Goal: Information Seeking & Learning: Learn about a topic

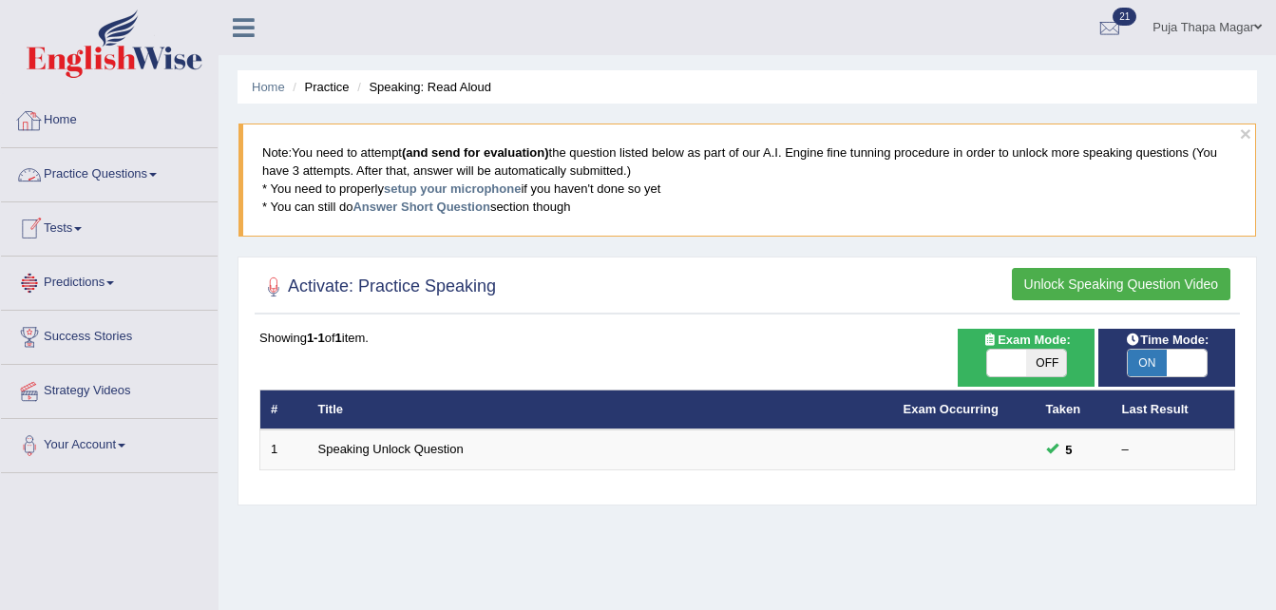
click at [72, 122] on link "Home" at bounding box center [109, 118] width 217 height 48
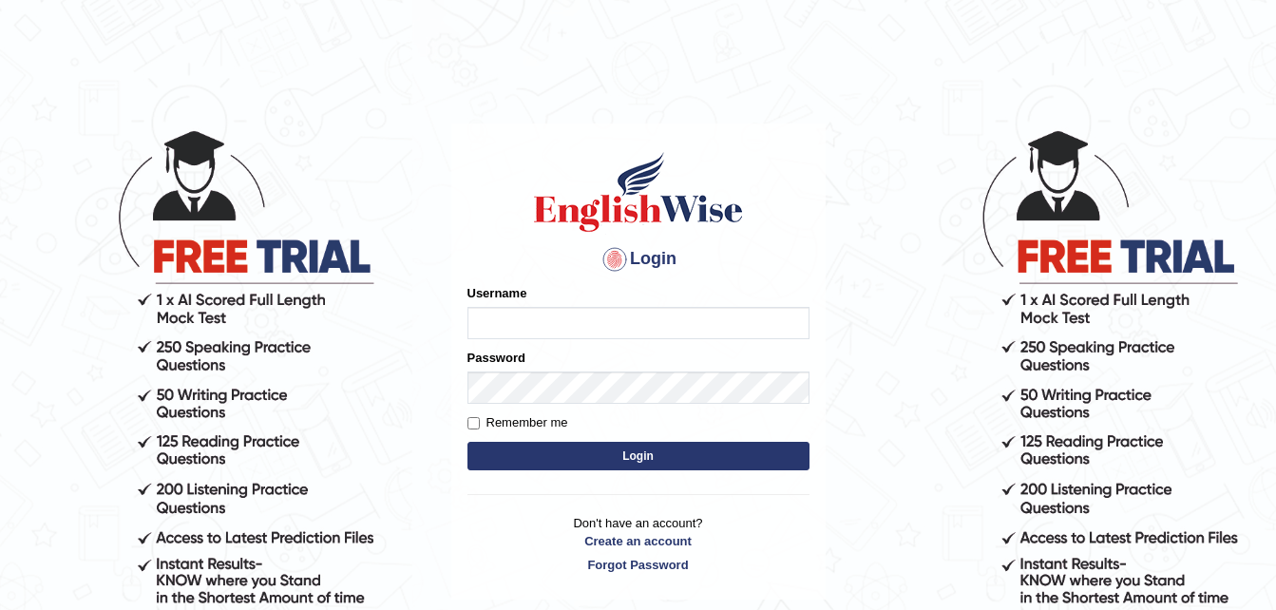
click at [515, 304] on div "Username" at bounding box center [639, 311] width 342 height 55
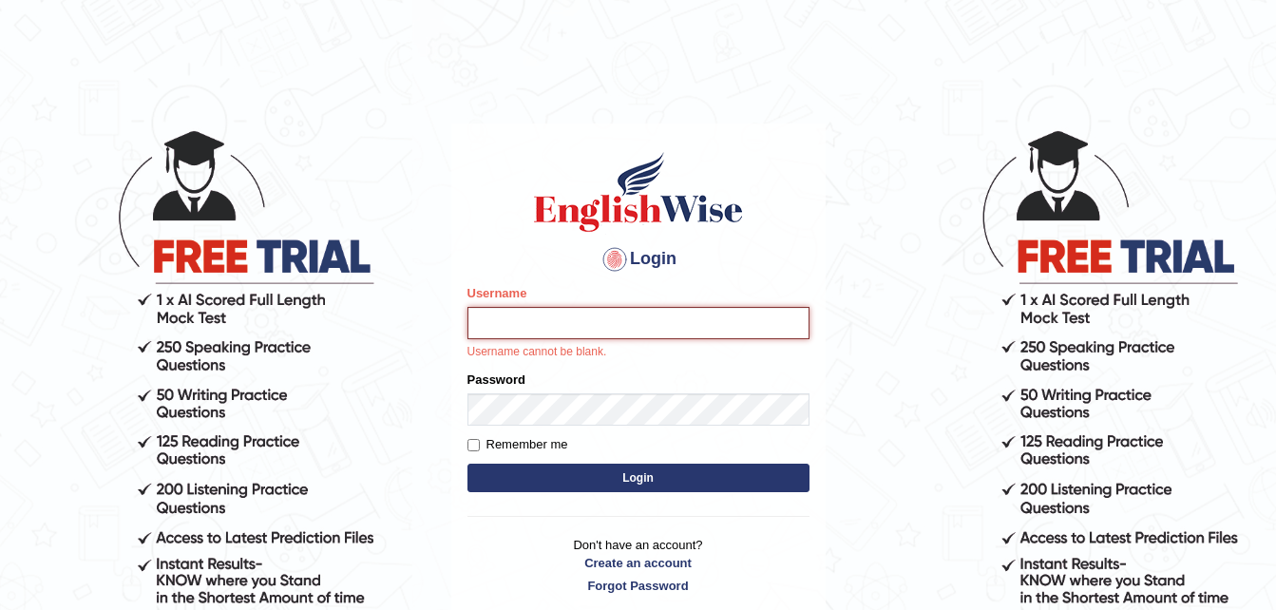
click at [516, 318] on input "Username" at bounding box center [639, 323] width 342 height 32
type input "pujathapa"
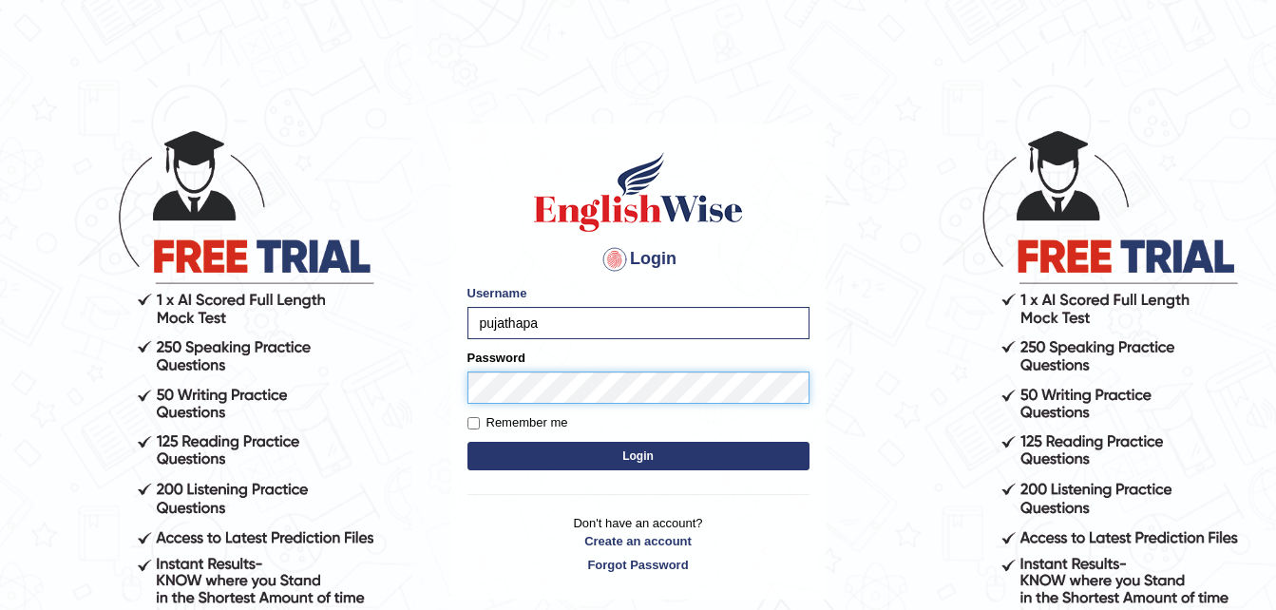
click at [548, 422] on form "Please fix the following errors: Username pujathapa Password Remember me Login" at bounding box center [639, 379] width 342 height 191
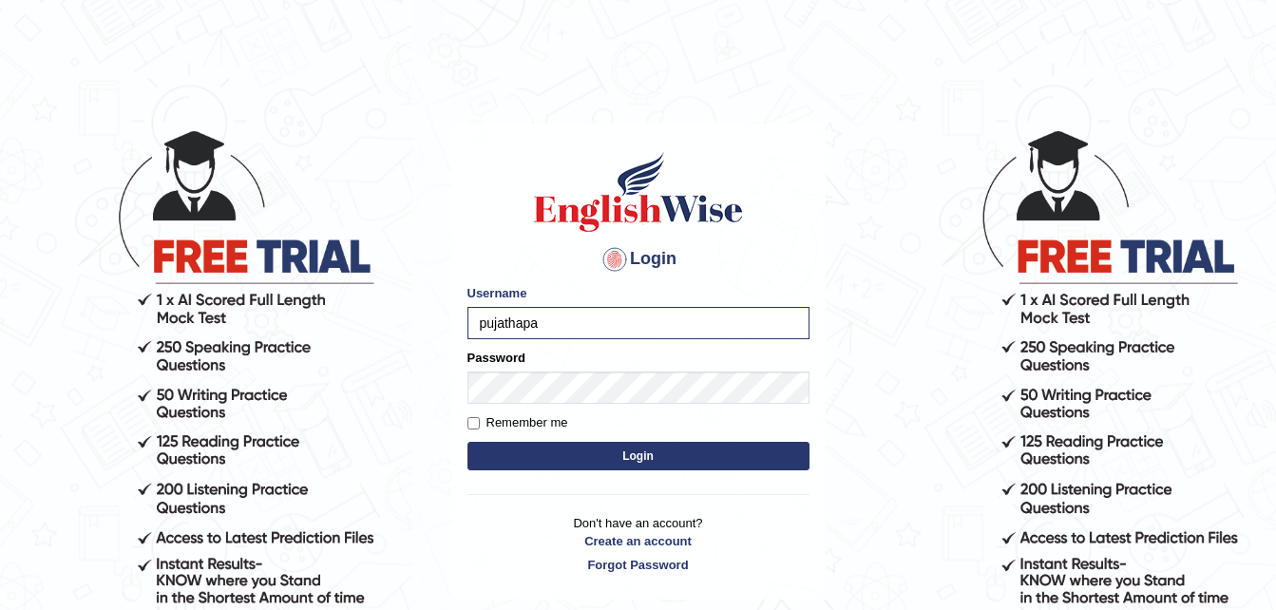
click at [548, 422] on form "Please fix the following errors: Username pujathapa Password Remember me Login" at bounding box center [639, 379] width 342 height 191
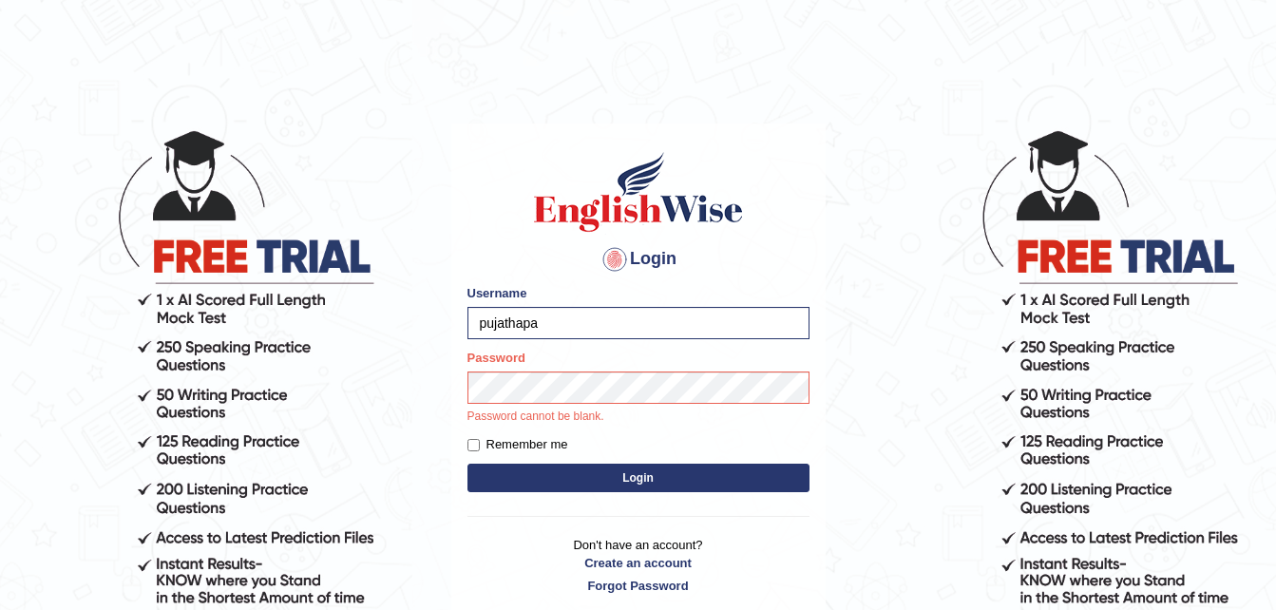
click at [604, 476] on div "Login Please fix the following errors: Username pujathapa Password Password can…" at bounding box center [638, 372] width 374 height 497
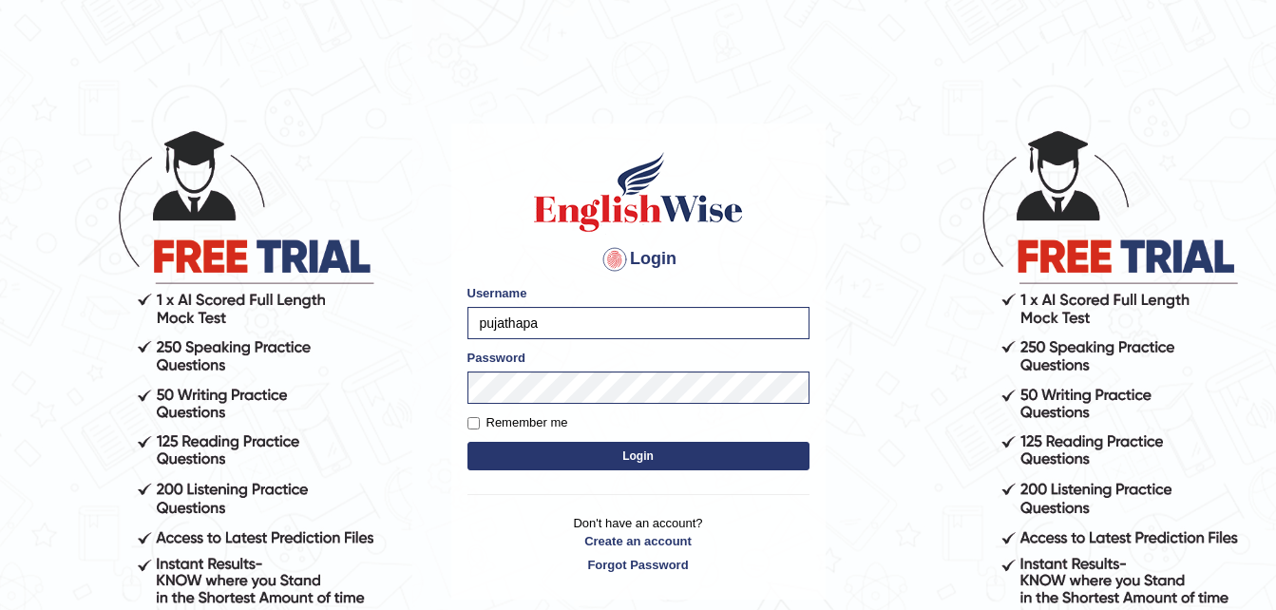
click at [620, 451] on button "Login" at bounding box center [639, 456] width 342 height 29
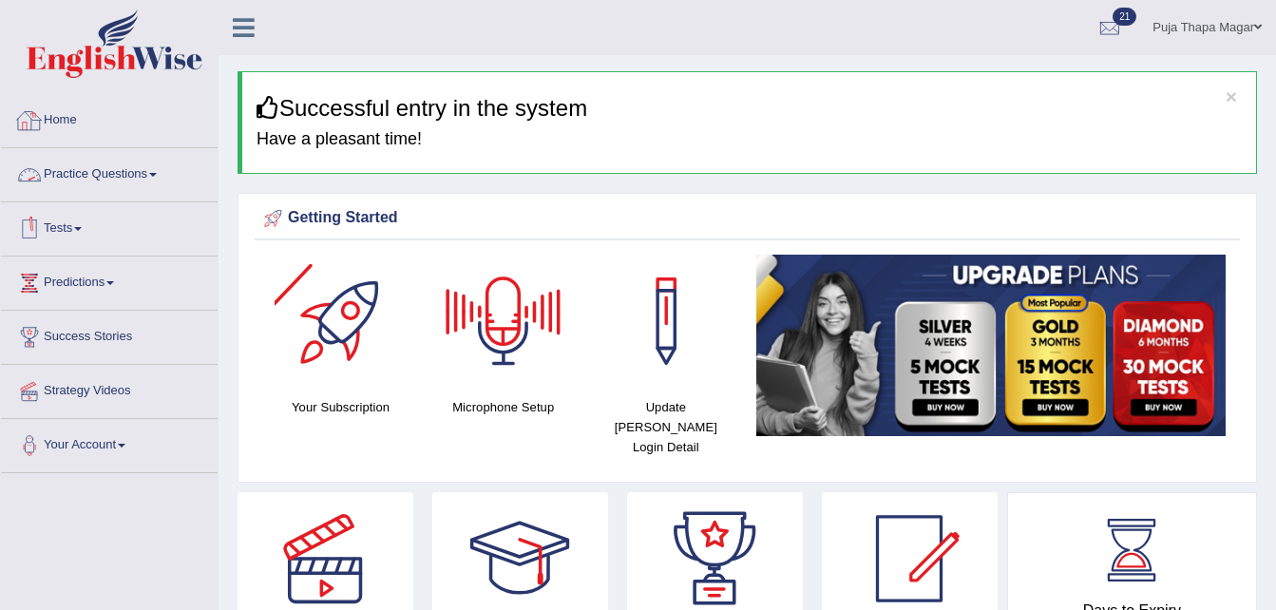
click at [106, 168] on link "Practice Questions" at bounding box center [109, 172] width 217 height 48
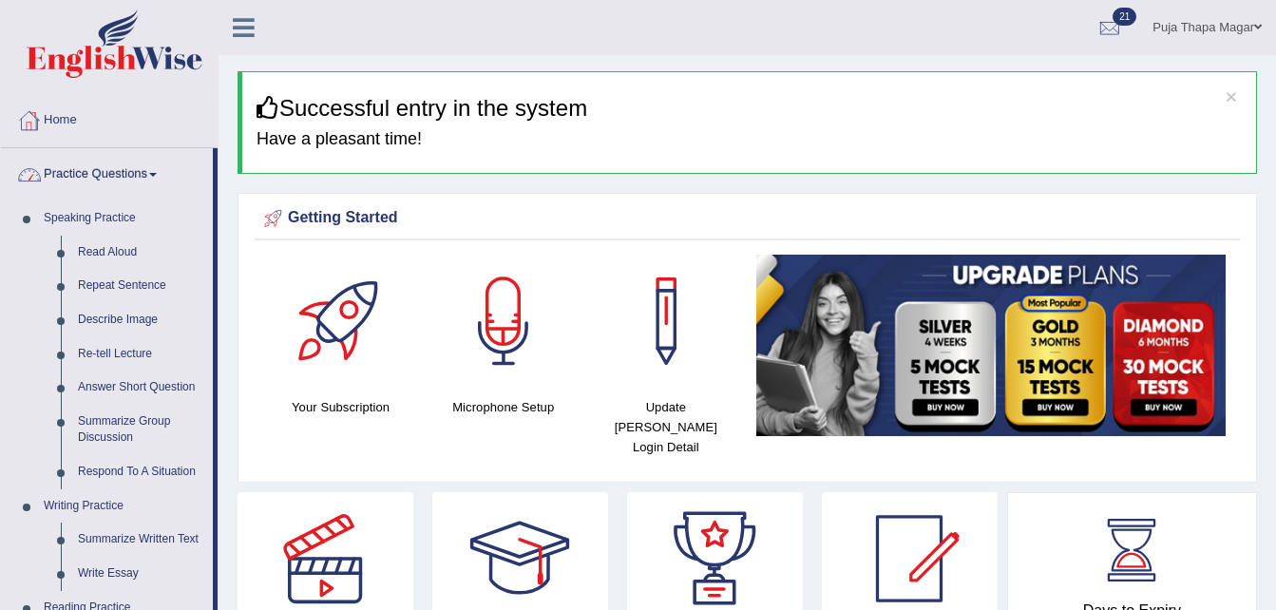
click at [72, 126] on link "Home" at bounding box center [109, 118] width 217 height 48
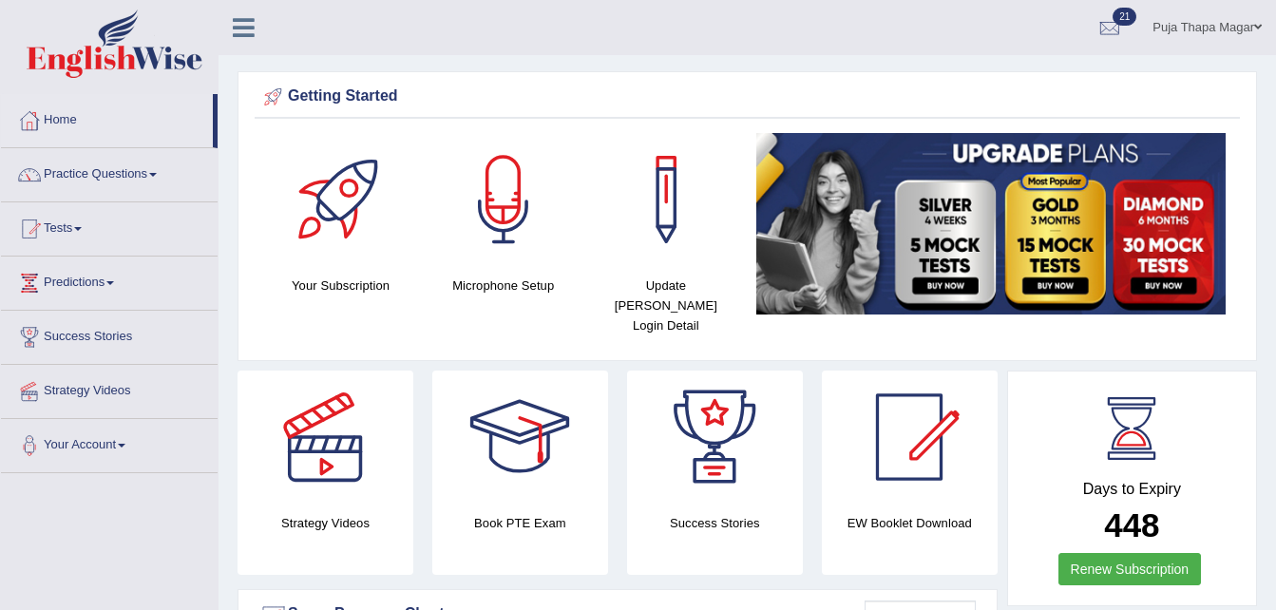
click at [72, 126] on link "Home" at bounding box center [107, 118] width 212 height 48
click at [65, 125] on link "Home" at bounding box center [107, 118] width 212 height 48
click at [64, 118] on link "Home" at bounding box center [107, 118] width 212 height 48
click at [122, 170] on link "Practice Questions" at bounding box center [109, 172] width 217 height 48
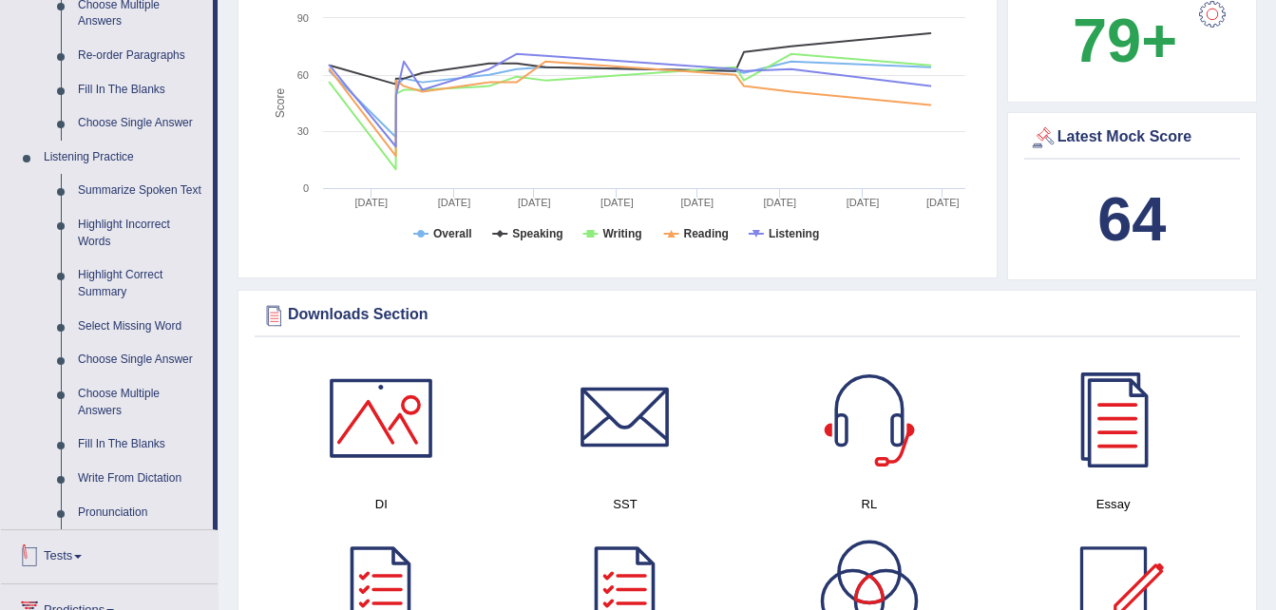
scroll to position [672, 0]
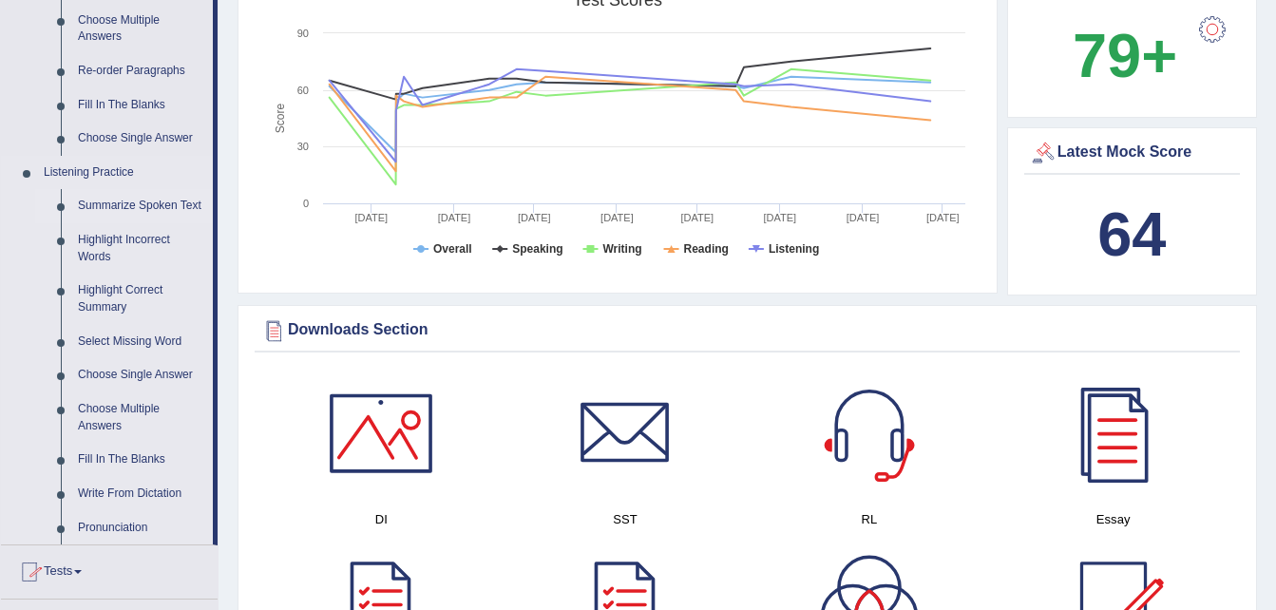
click at [173, 202] on link "Summarize Spoken Text" at bounding box center [141, 206] width 144 height 34
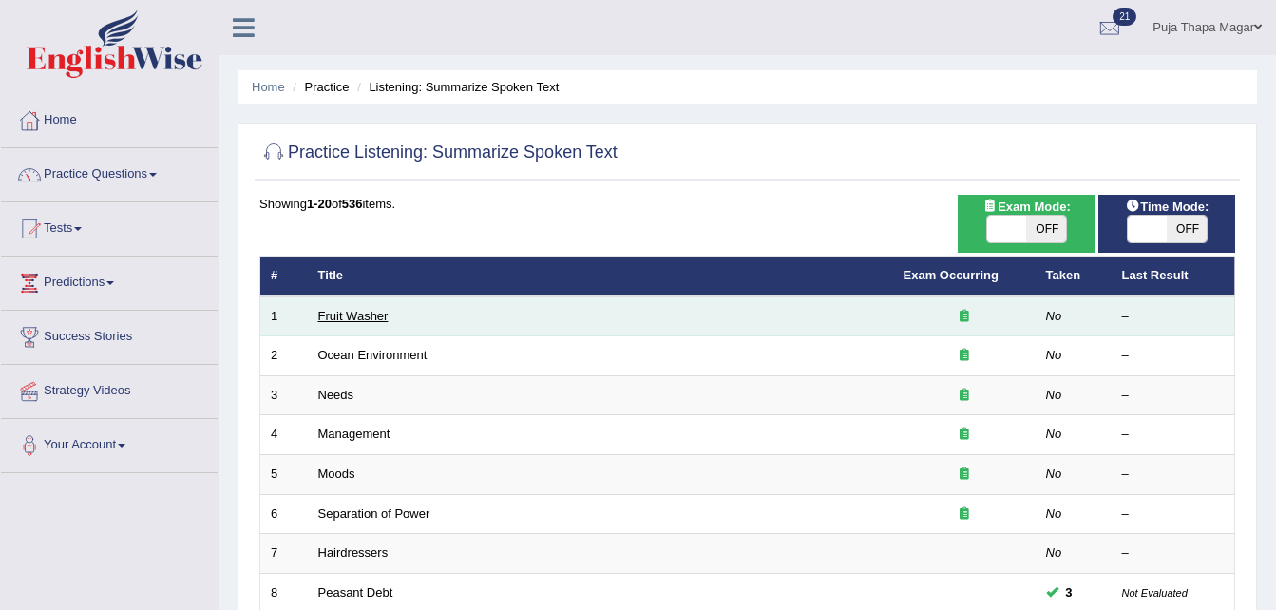
click at [360, 320] on link "Fruit Washer" at bounding box center [353, 316] width 70 height 14
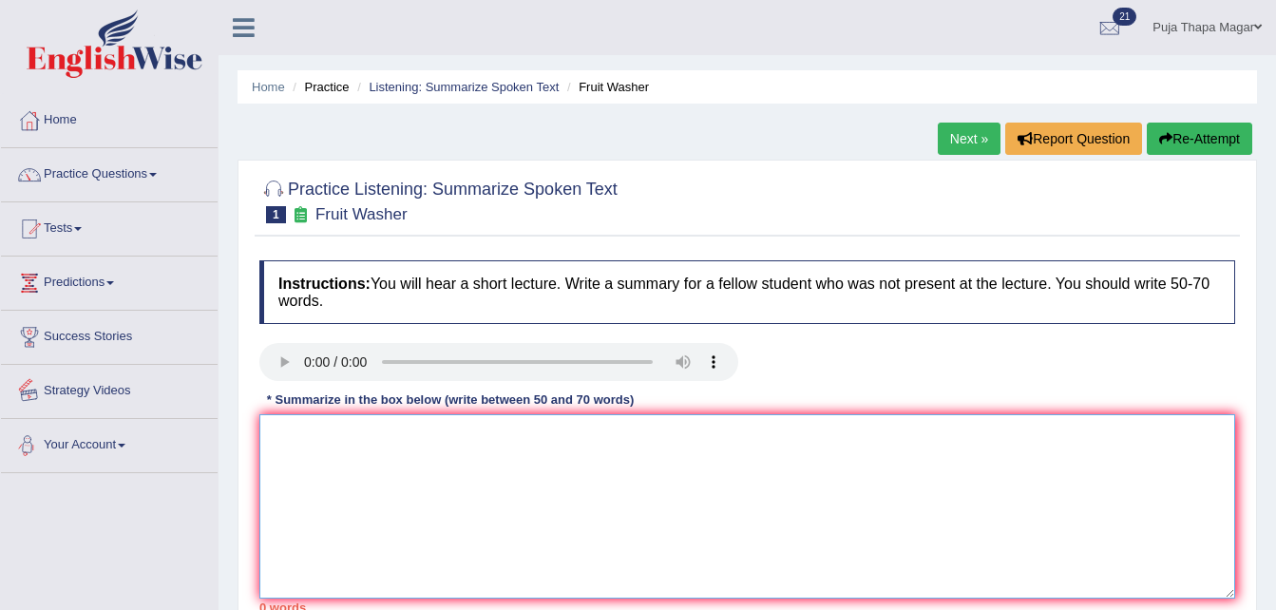
click at [305, 455] on textarea at bounding box center [747, 506] width 976 height 184
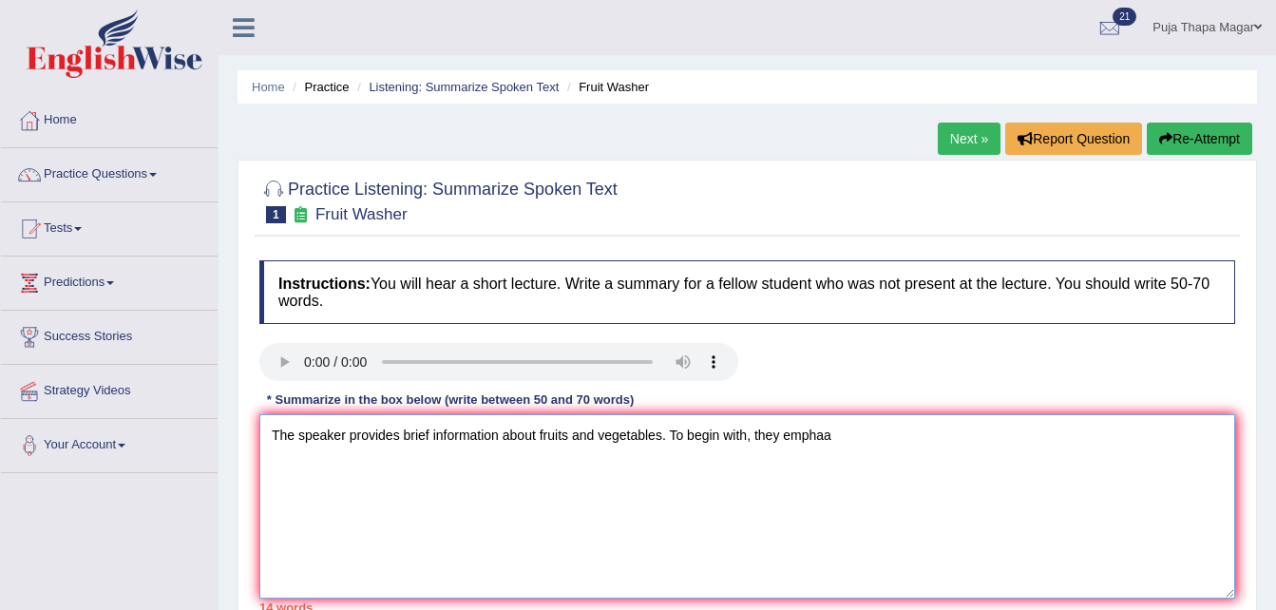
scroll to position [54, 0]
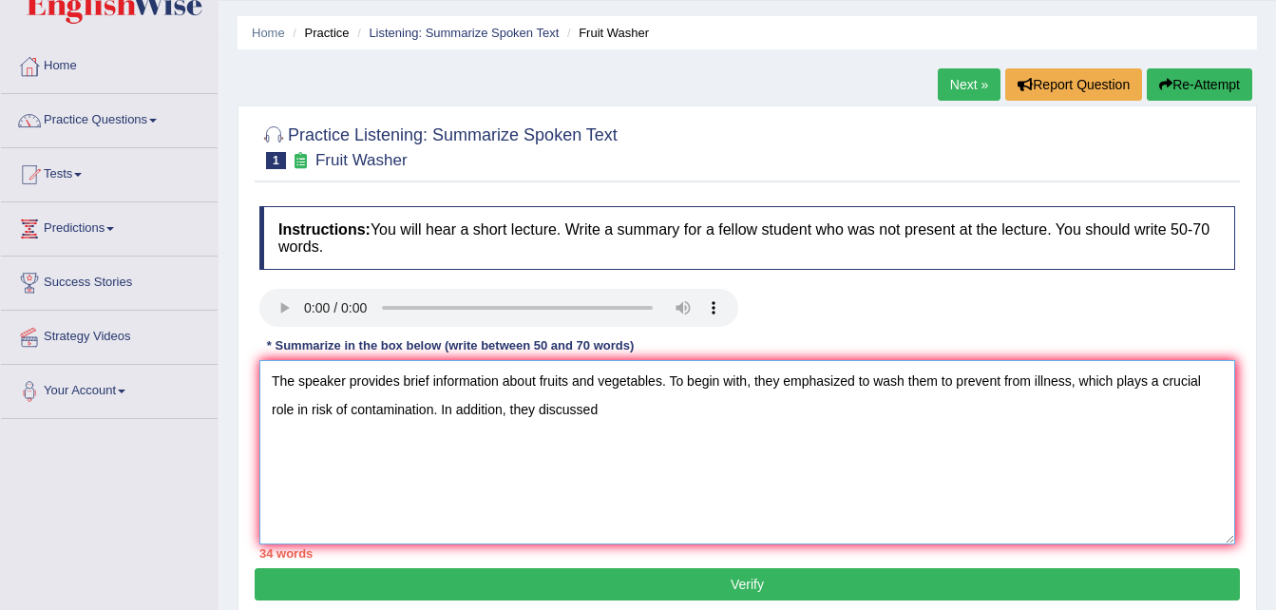
click at [1030, 381] on textarea "The speaker provides brief information about fruits and vegetables. To begin wi…" at bounding box center [747, 452] width 976 height 184
click at [704, 412] on textarea "The speaker provides brief information about fruits and vegetables. To begin wi…" at bounding box center [747, 452] width 976 height 184
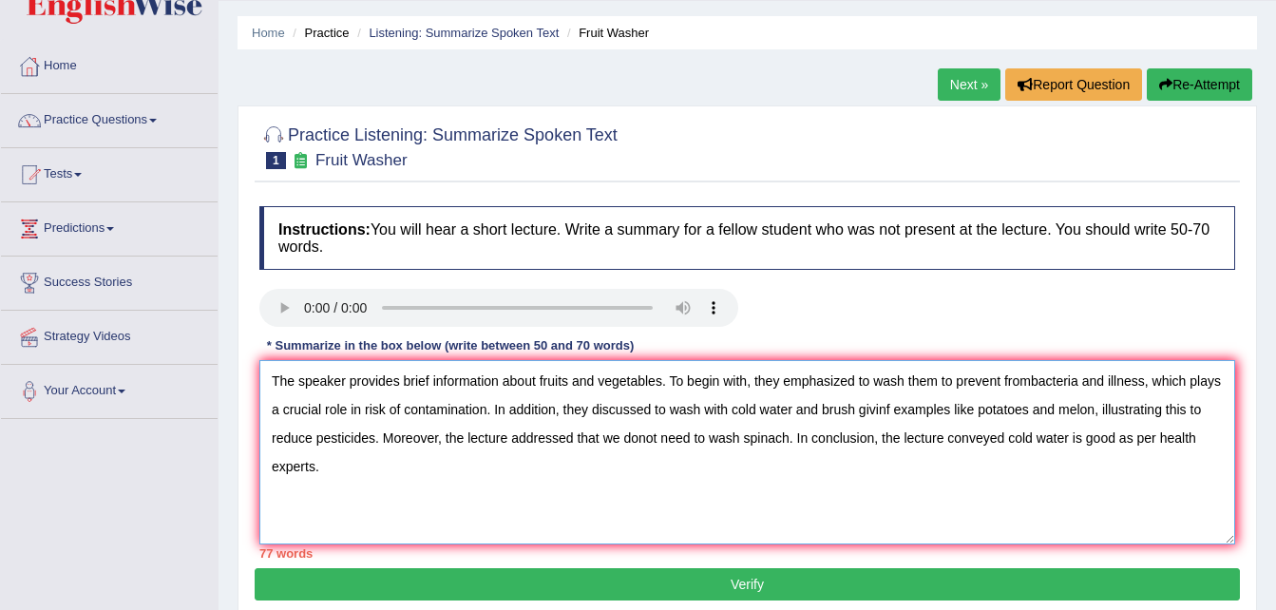
click at [423, 388] on textarea "The speaker provides brief information about fruits and vegetables. To begin wi…" at bounding box center [747, 452] width 976 height 184
drag, startPoint x: 430, startPoint y: 383, endPoint x: 389, endPoint y: 509, distance: 132.9
click at [389, 509] on textarea "The speaker provides brief information about fruits and vegetables. To begin wi…" at bounding box center [747, 452] width 976 height 184
click at [426, 382] on textarea "The speaker provides brief information about fruits and vegetables. To begin wi…" at bounding box center [747, 452] width 976 height 184
click at [840, 384] on textarea "The speaker provides information about fruits and vegetables. To begin with, th…" at bounding box center [747, 452] width 976 height 184
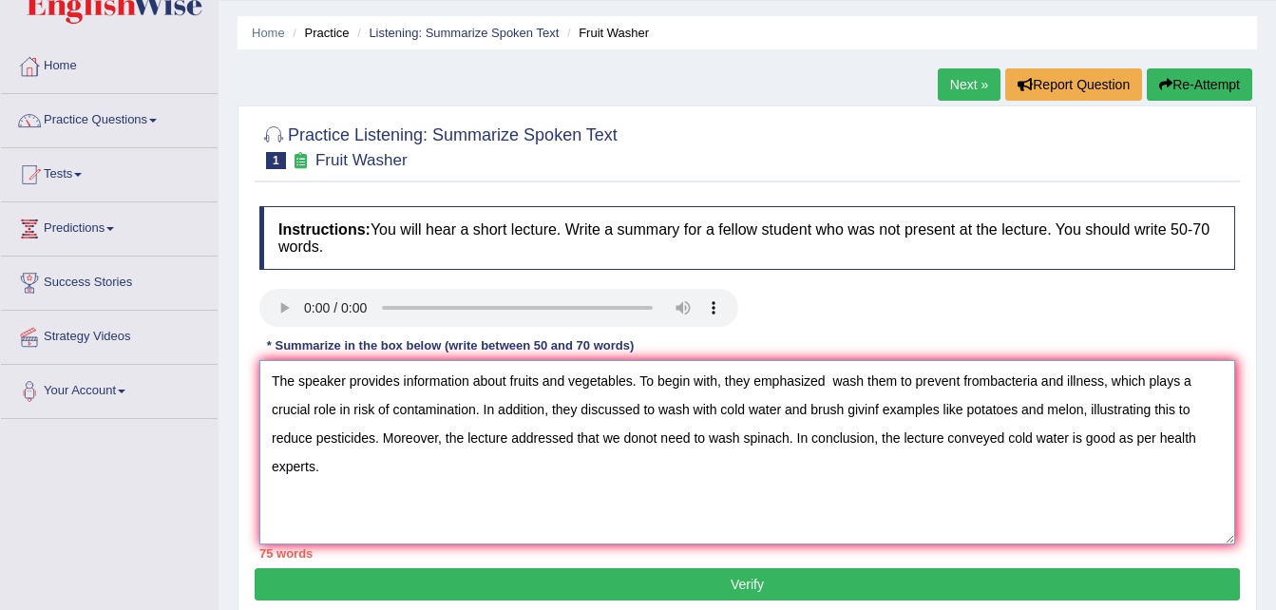
click at [992, 380] on textarea "The speaker provides information about fruits and vegetables. To begin with, th…" at bounding box center [747, 452] width 976 height 184
click at [882, 404] on textarea "The speaker provides information about fruits and vegetables. To begin with, th…" at bounding box center [747, 452] width 976 height 184
click at [969, 406] on textarea "The speaker provides information about fruits and vegetables. To begin with, th…" at bounding box center [747, 452] width 976 height 184
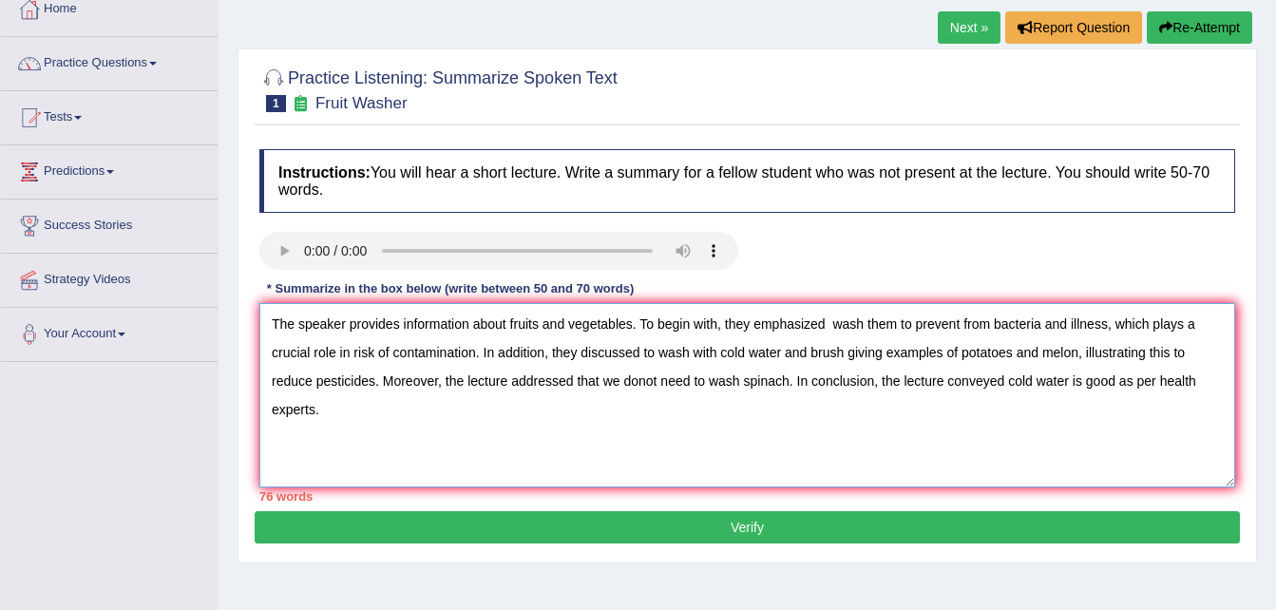
scroll to position [112, 0]
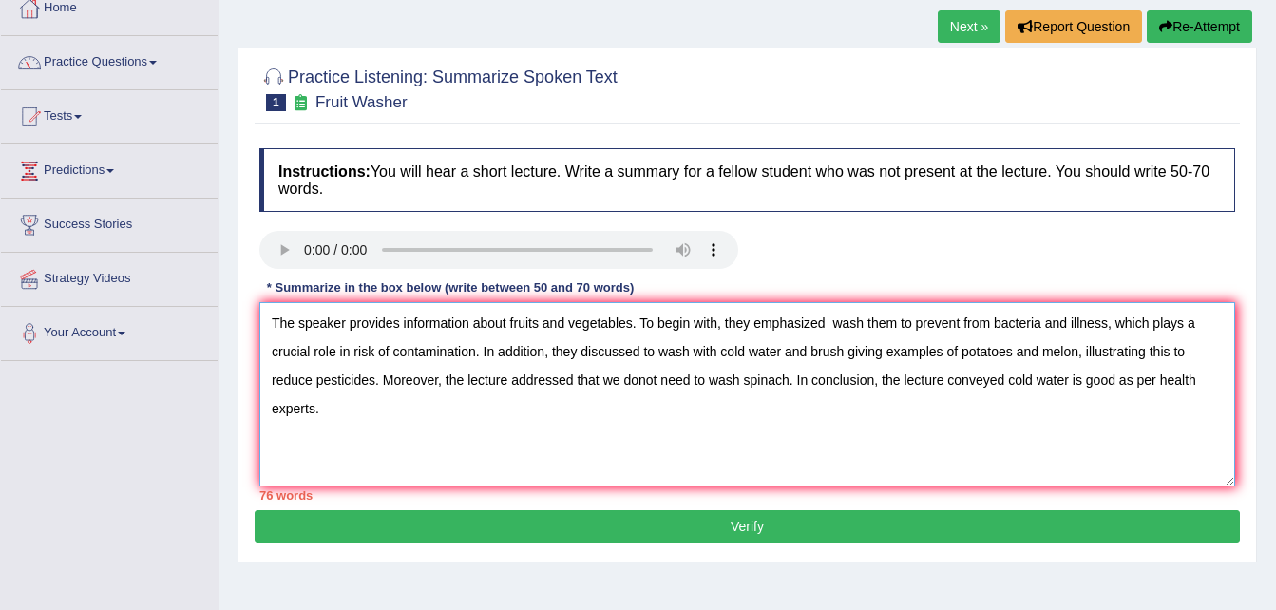
click at [336, 347] on textarea "The speaker provides information about fruits and vegetables. To begin with, th…" at bounding box center [747, 394] width 976 height 184
click at [352, 349] on textarea "The speaker provides information about fruits and vegetables. To begin with, th…" at bounding box center [747, 394] width 976 height 184
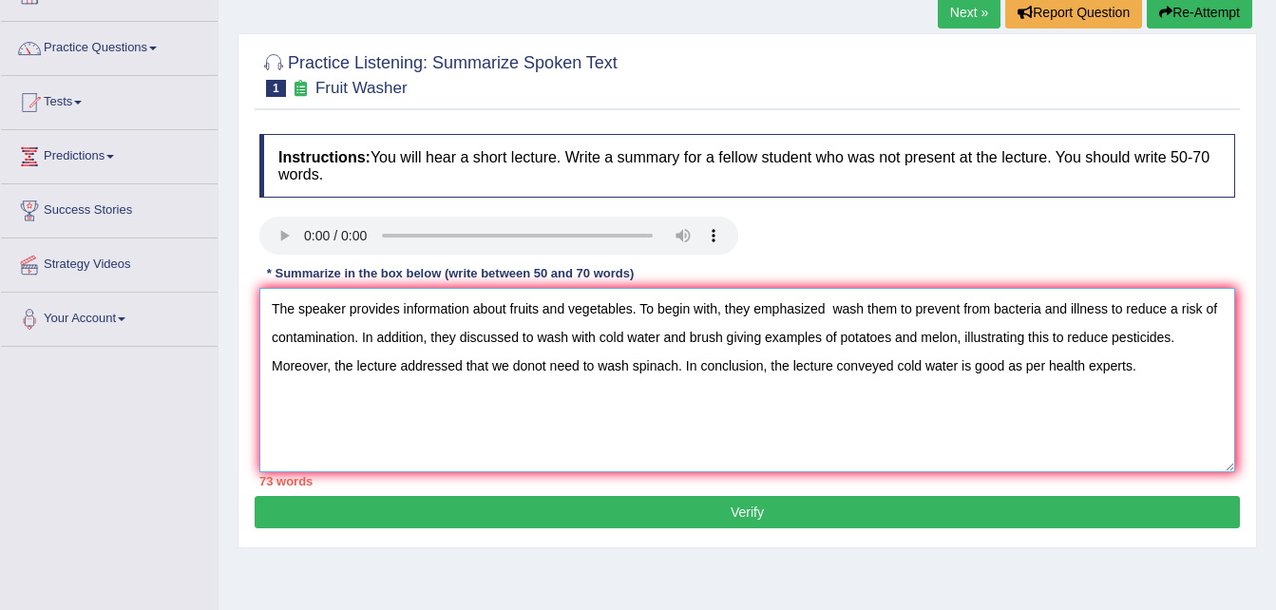
scroll to position [128, 0]
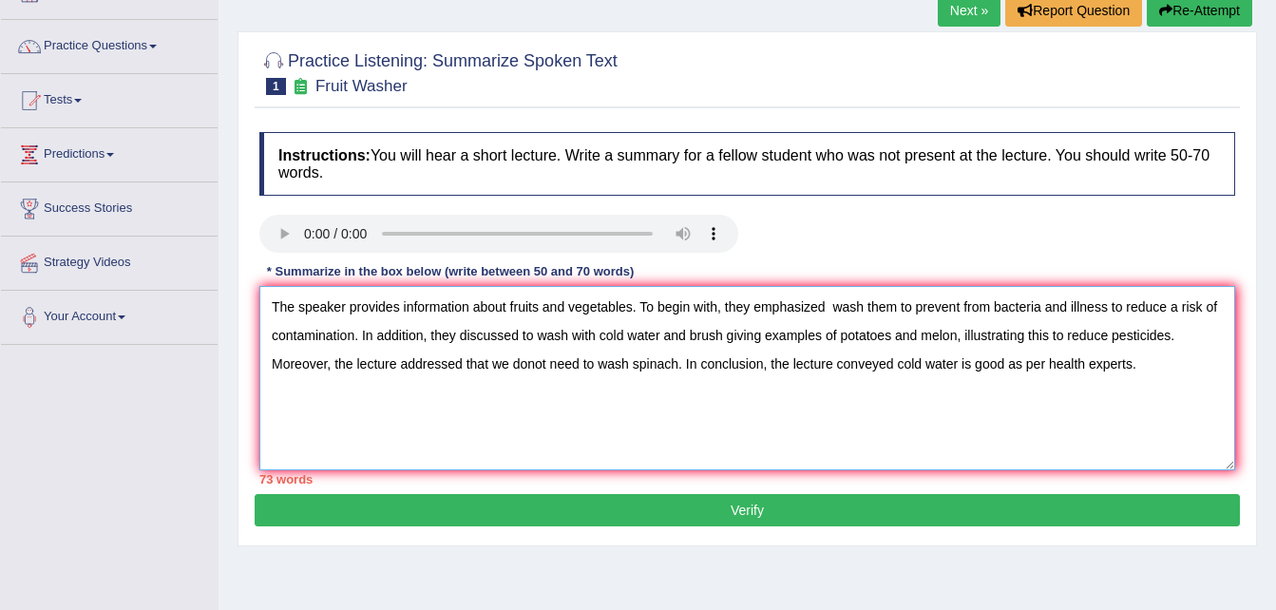
click at [675, 362] on textarea "The speaker provides information about fruits and vegetables. To begin with, th…" at bounding box center [747, 378] width 976 height 184
click at [889, 366] on textarea "The speaker provides information about fruits and vegetables. To begin with, th…" at bounding box center [747, 378] width 976 height 184
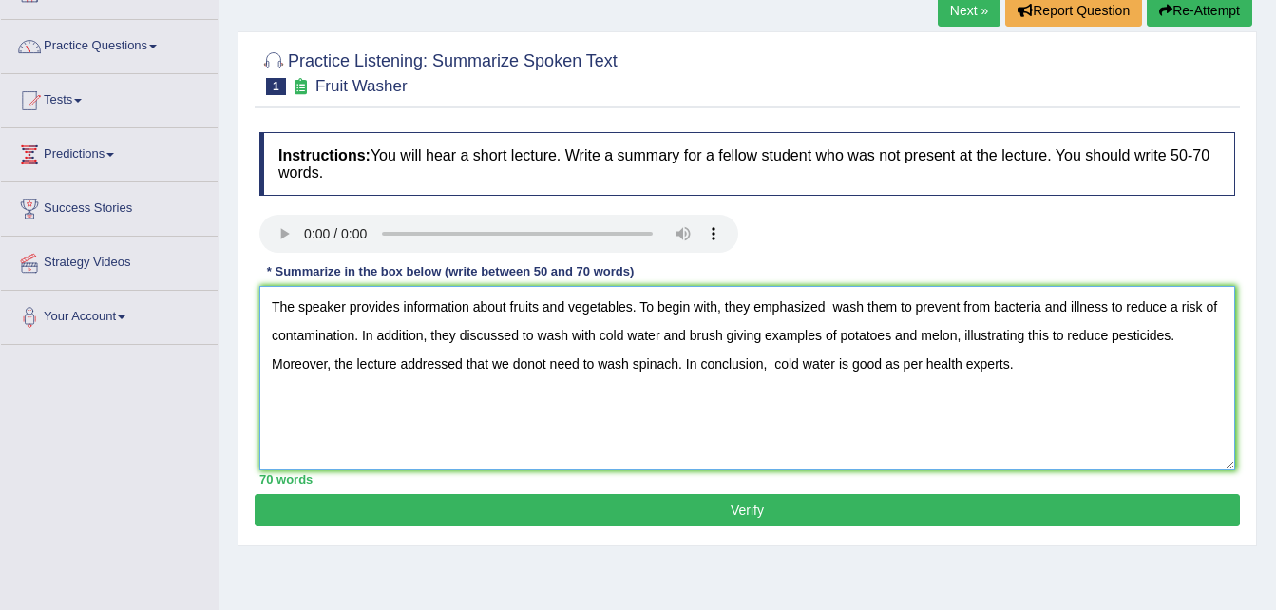
type textarea "The speaker provides information about fruits and vegetables. To begin with, th…"
click at [894, 508] on button "Verify" at bounding box center [748, 510] width 986 height 32
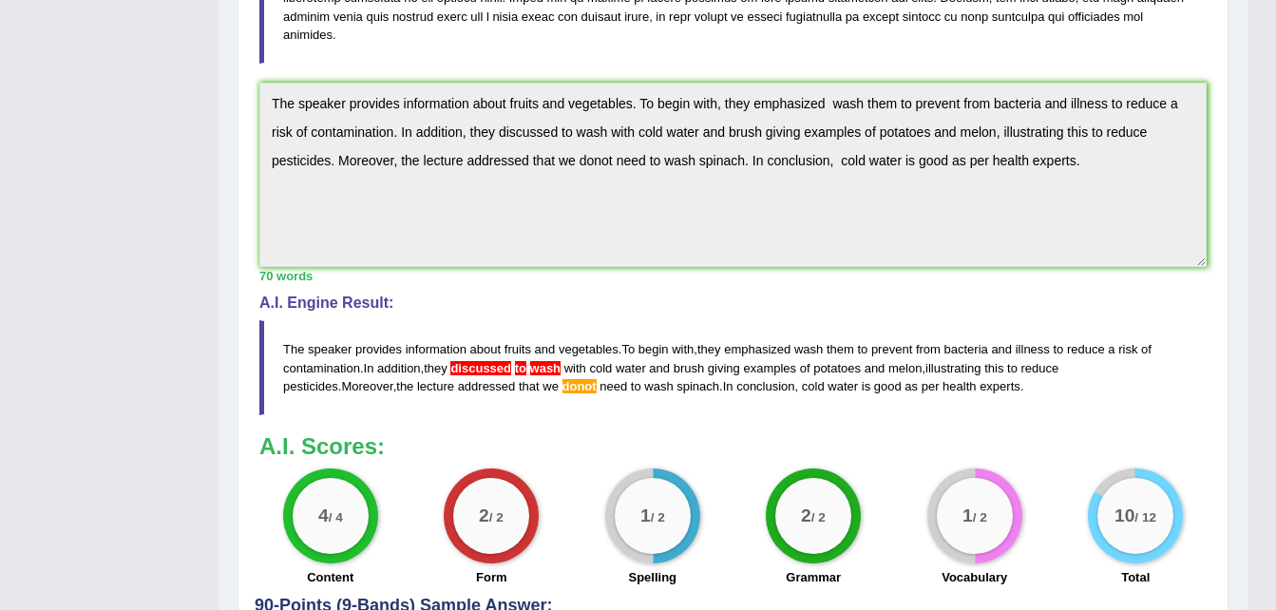
scroll to position [501, 0]
click at [196, 48] on div "Toggle navigation Home Practice Questions Speaking Practice Read Aloud Repeat S…" at bounding box center [624, 132] width 1248 height 1267
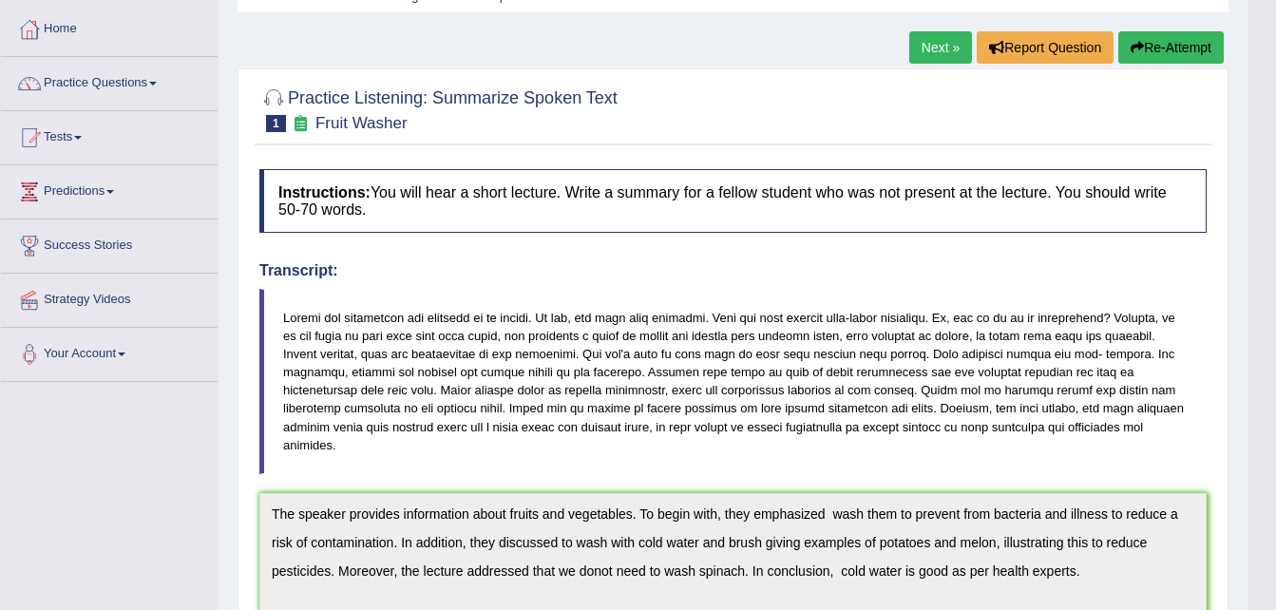
scroll to position [0, 0]
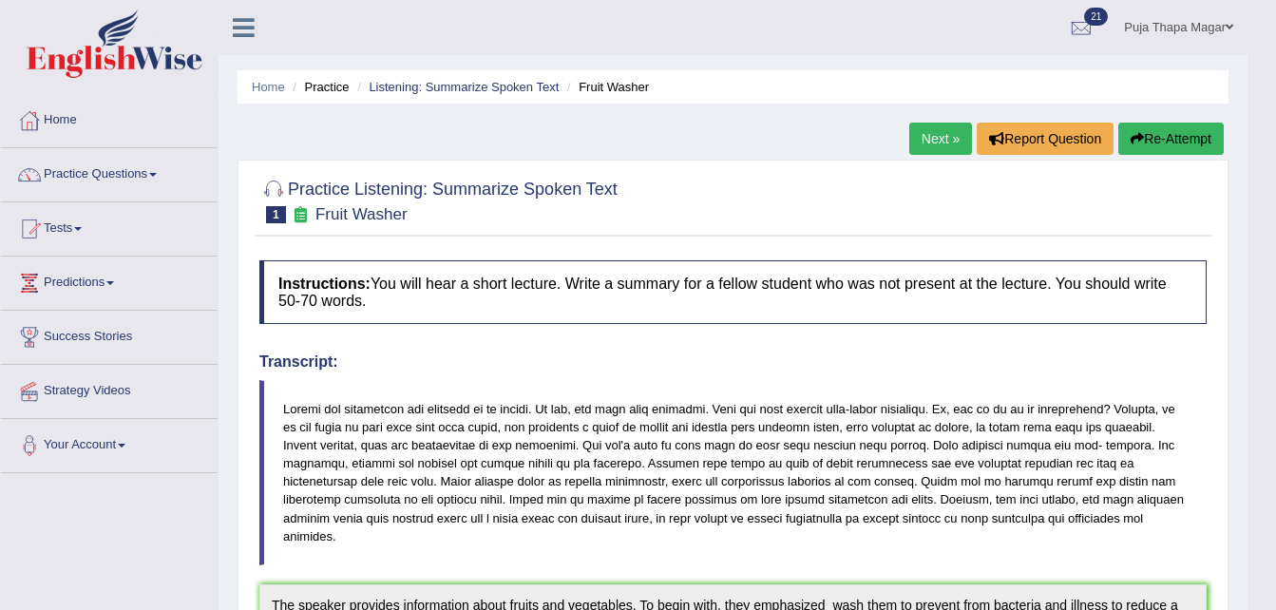
click at [1162, 140] on button "Re-Attempt" at bounding box center [1172, 139] width 106 height 32
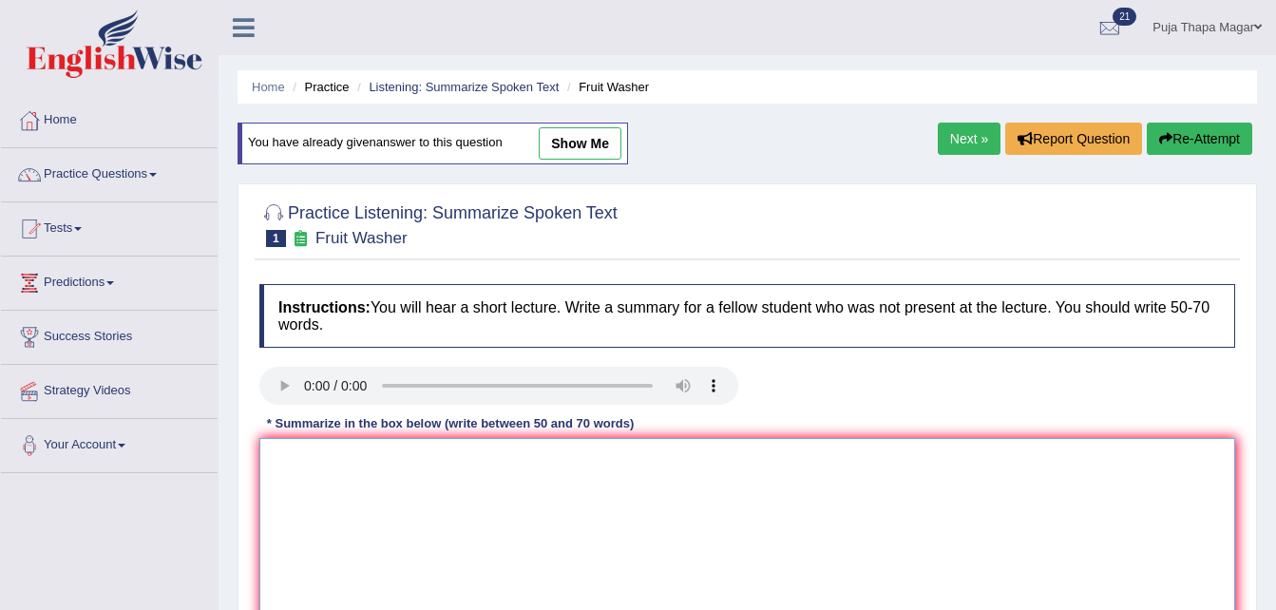
click at [322, 462] on textarea at bounding box center [747, 530] width 976 height 184
paste textarea "The speaker provides information about fruits and vegetables. To begin with, th…"
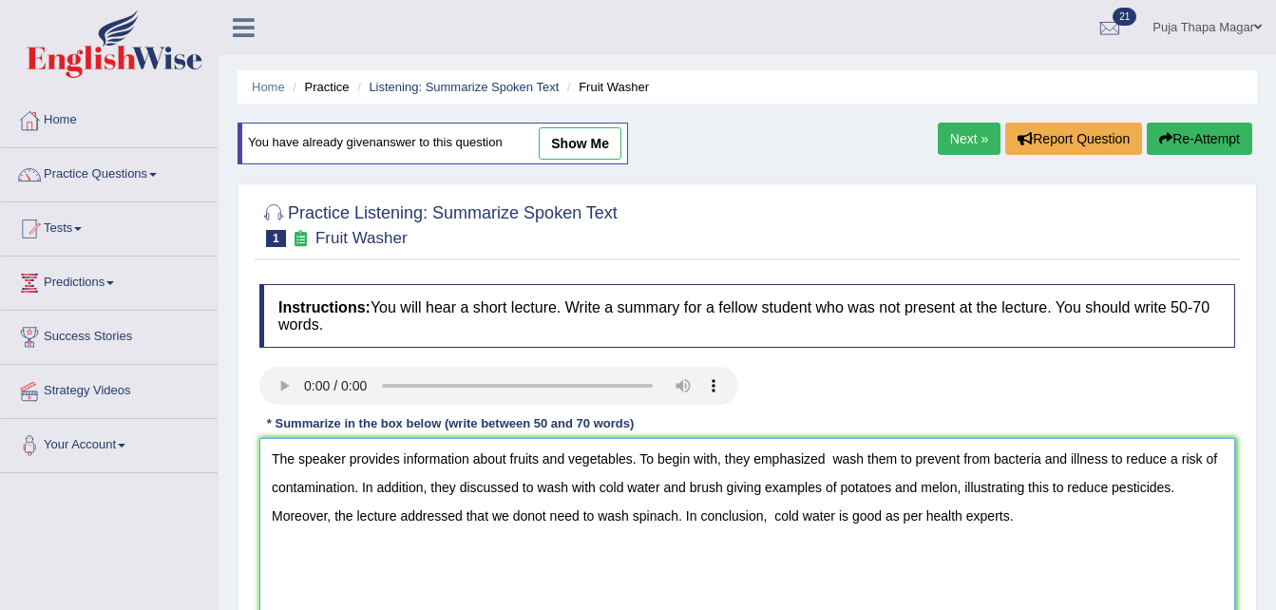
click at [520, 487] on textarea "The speaker provides information about fruits and vegetables. To begin with, th…" at bounding box center [747, 530] width 976 height 184
click at [545, 511] on textarea "The speaker provides information about fruits and vegetables. To begin with, th…" at bounding box center [747, 530] width 976 height 184
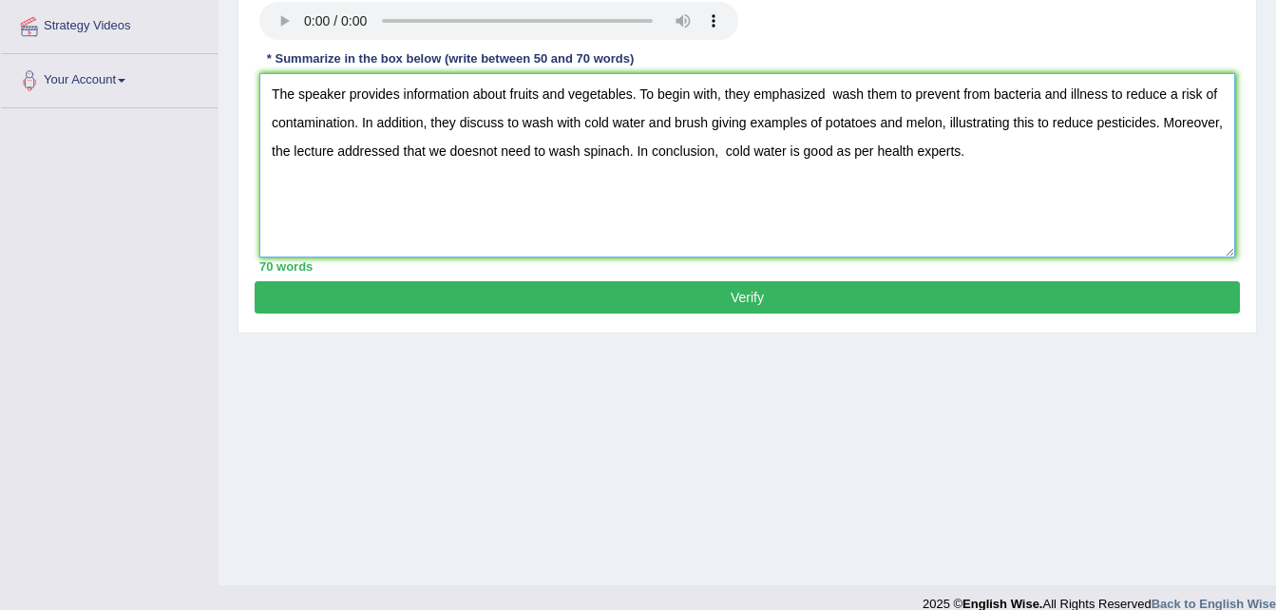
scroll to position [371, 0]
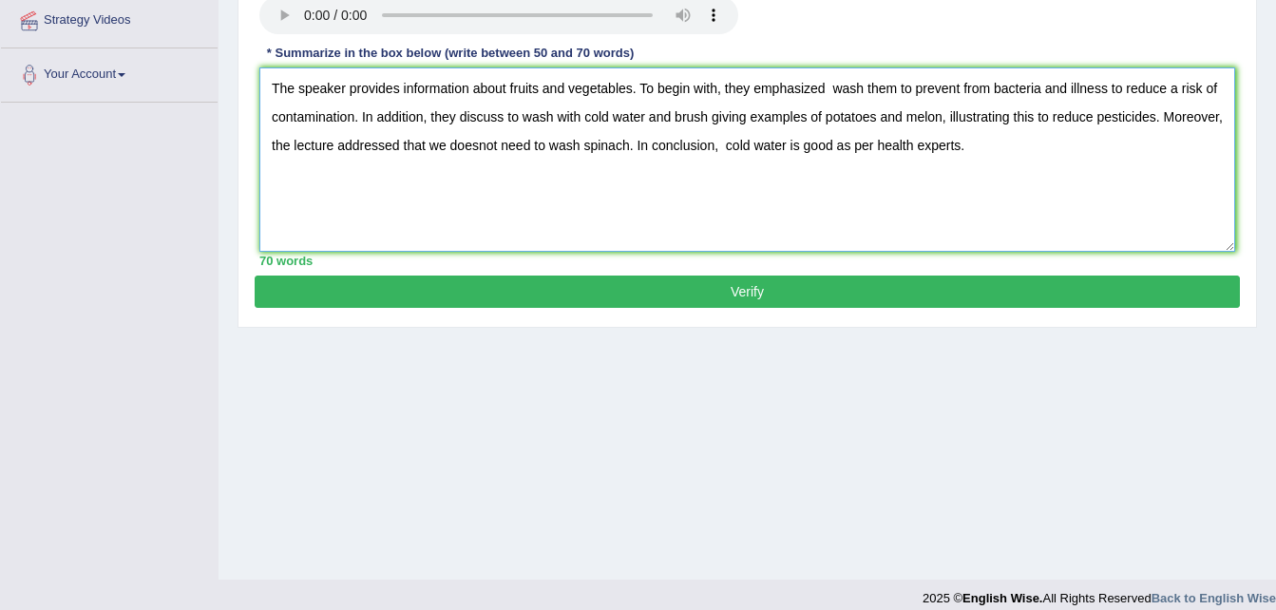
type textarea "The speaker provides information about fruits and vegetables. To begin with, th…"
click at [824, 313] on div "Practice Listening: Summarize Spoken Text 1 Fruit Washer Instructions: You will…" at bounding box center [748, 70] width 1020 height 515
click at [810, 290] on button "Verify" at bounding box center [748, 292] width 986 height 32
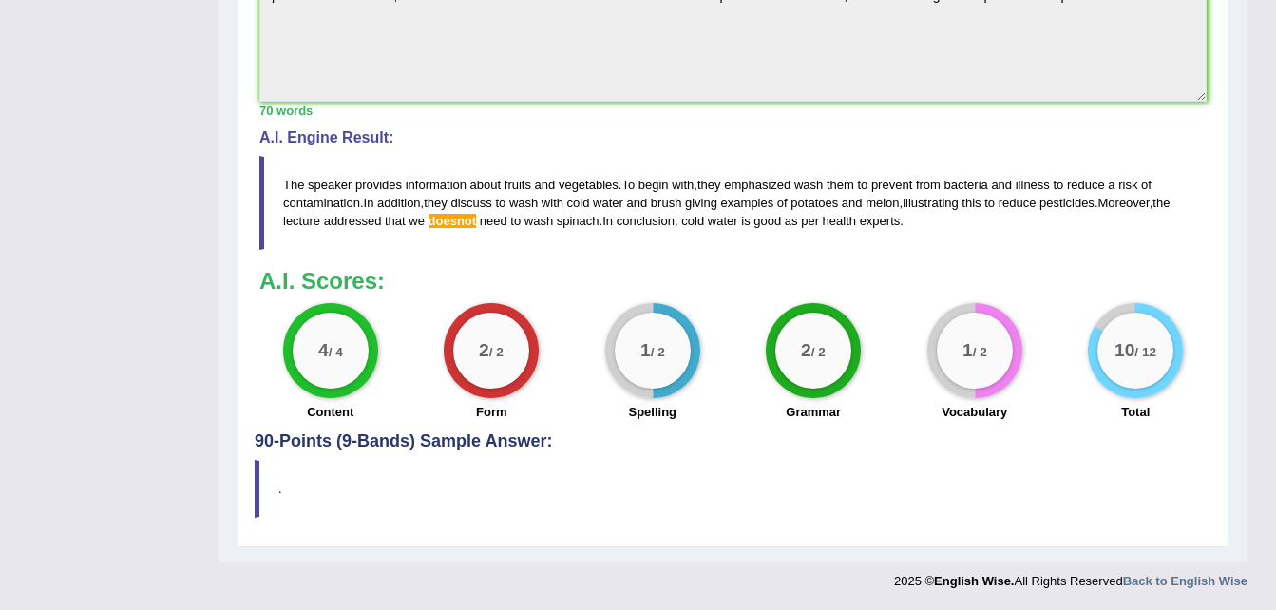
scroll to position [0, 0]
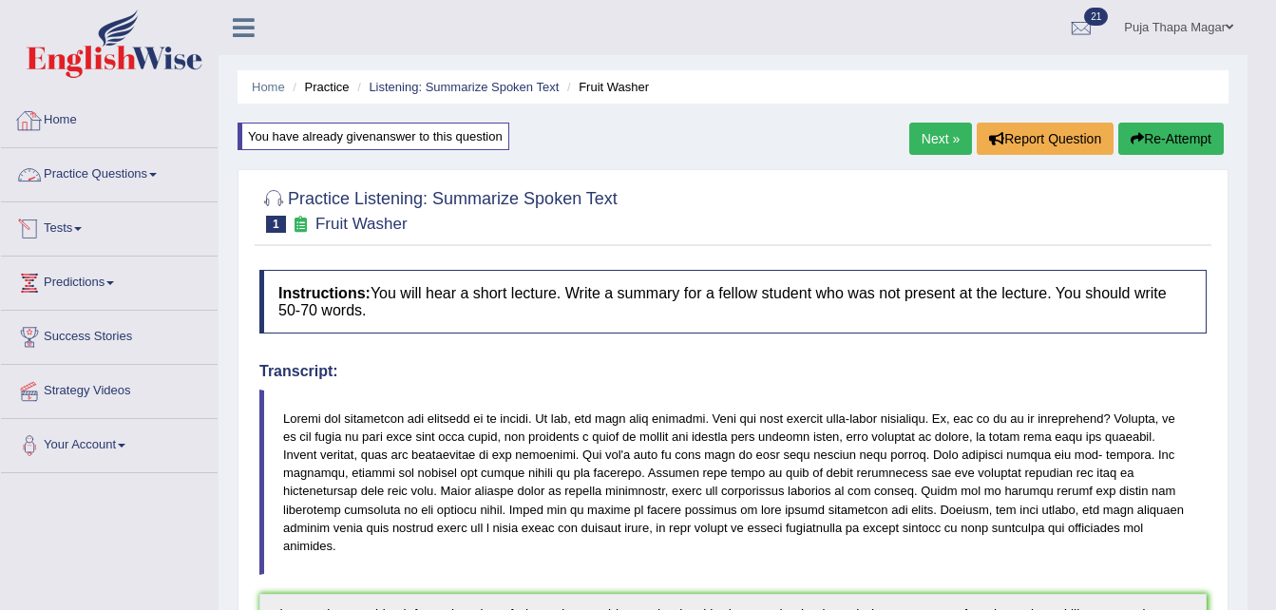
click at [125, 174] on link "Practice Questions" at bounding box center [109, 172] width 217 height 48
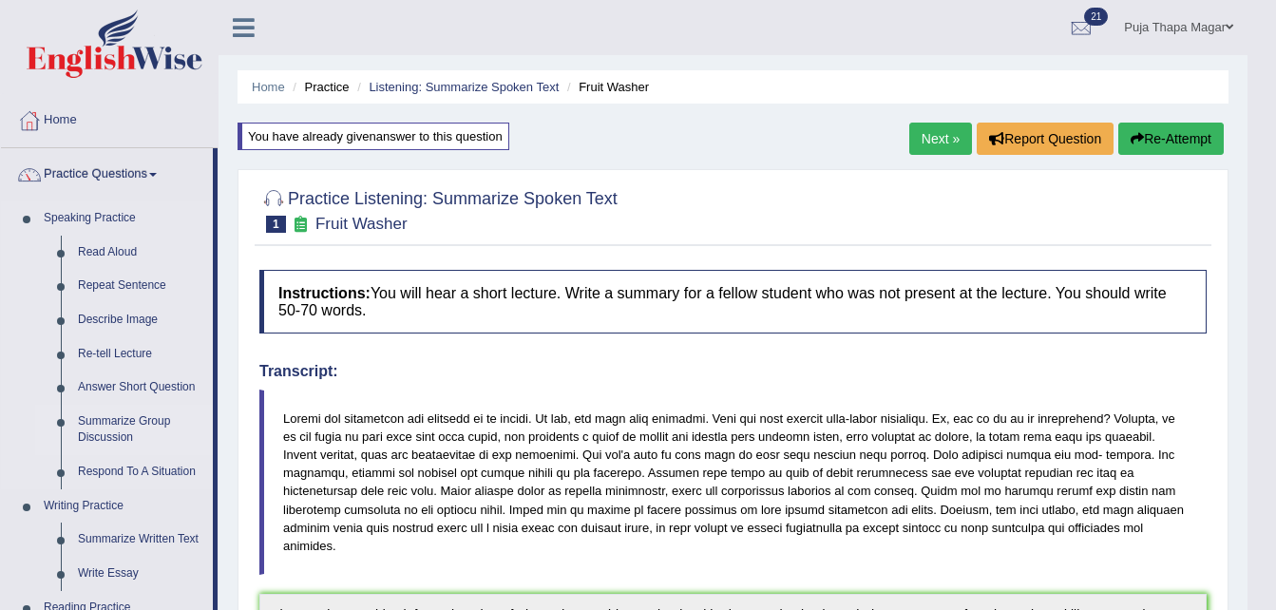
click at [127, 422] on link "Summarize Group Discussion" at bounding box center [141, 430] width 144 height 50
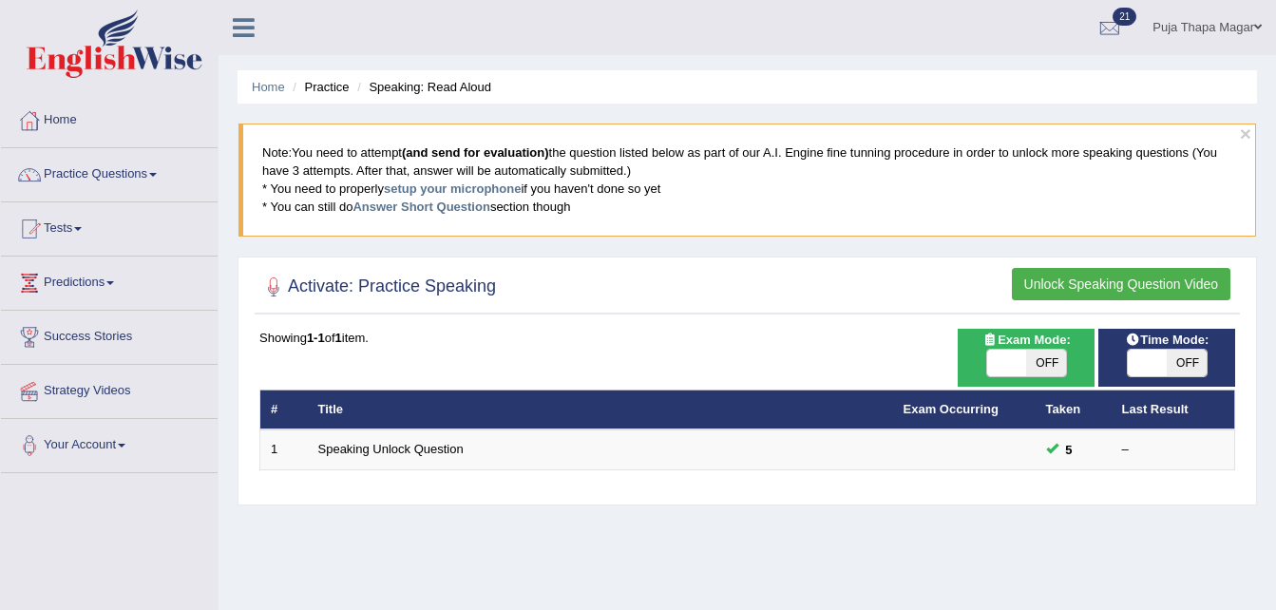
click at [1117, 294] on button "Unlock Speaking Question Video" at bounding box center [1121, 284] width 219 height 32
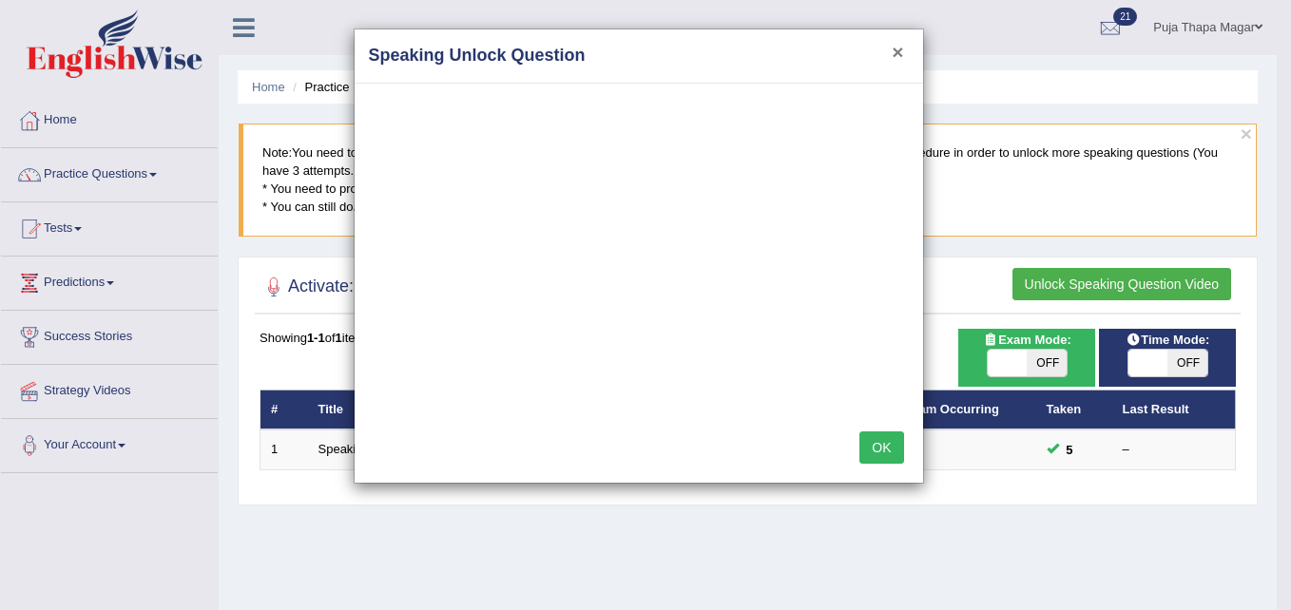
click at [899, 57] on button "×" at bounding box center [897, 52] width 11 height 20
